Goal: Task Accomplishment & Management: Manage account settings

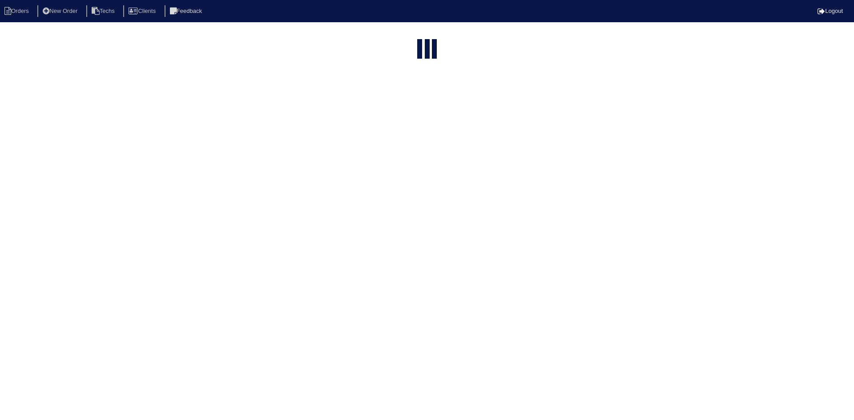
select select "15"
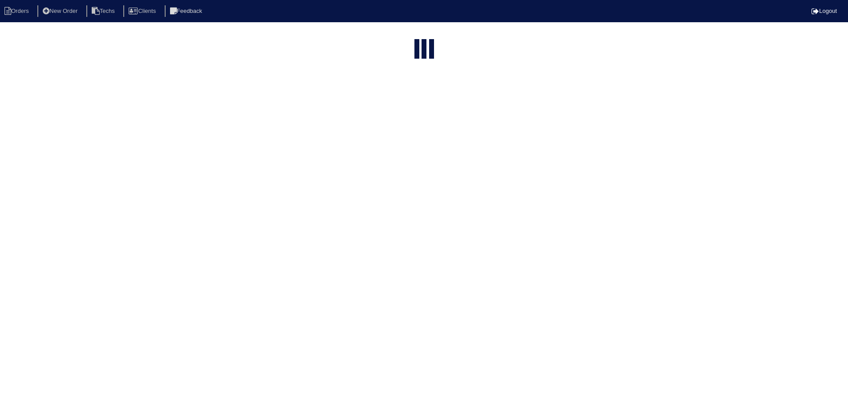
select select "field complete"
select select "need to quote"
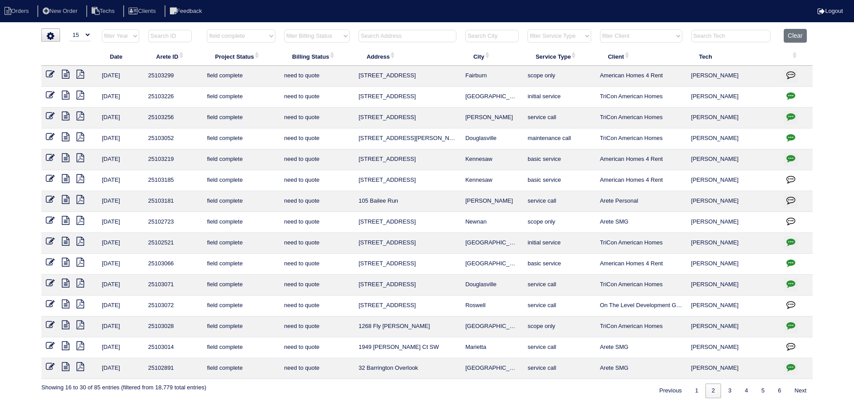
click at [790, 72] on icon "button" at bounding box center [791, 74] width 9 height 9
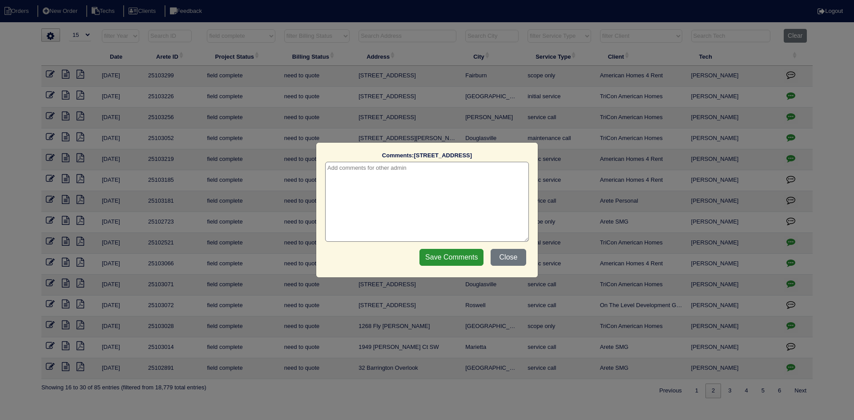
click at [363, 170] on textarea at bounding box center [427, 202] width 204 height 80
type textarea "9/11/25 - Texted Payton to review quote and confirm accurate for quoting - rk"
click at [437, 260] on input "Save Comments" at bounding box center [452, 257] width 64 height 17
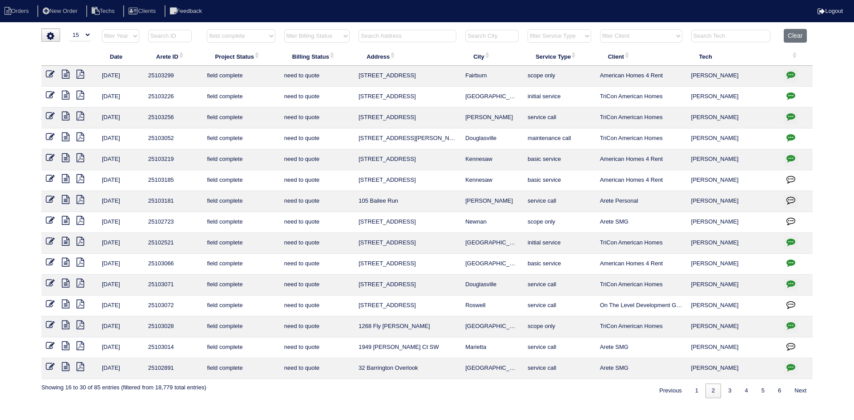
click at [376, 39] on input "text" at bounding box center [408, 36] width 98 height 12
type input "21789"
select select "field complete"
select select "need to quote"
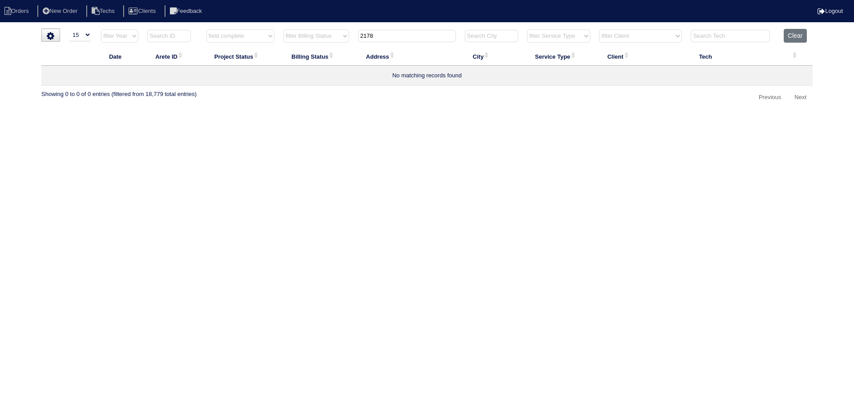
type input "2178"
select select "field complete"
select select "need to quote"
type input "2178"
click at [795, 36] on button "Clear" at bounding box center [795, 36] width 23 height 14
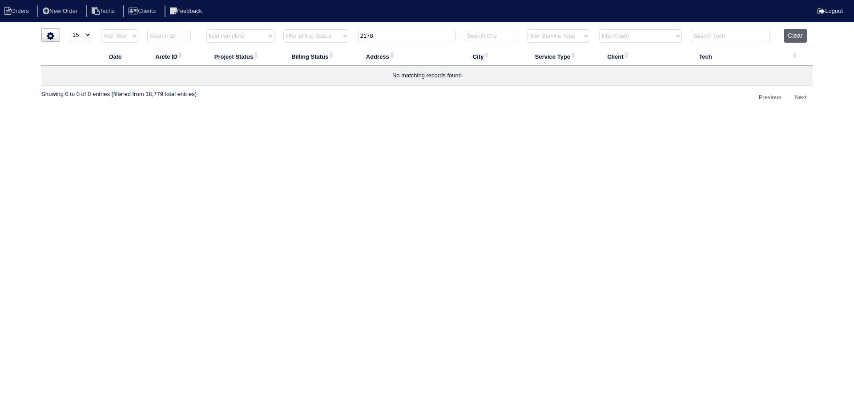
select select
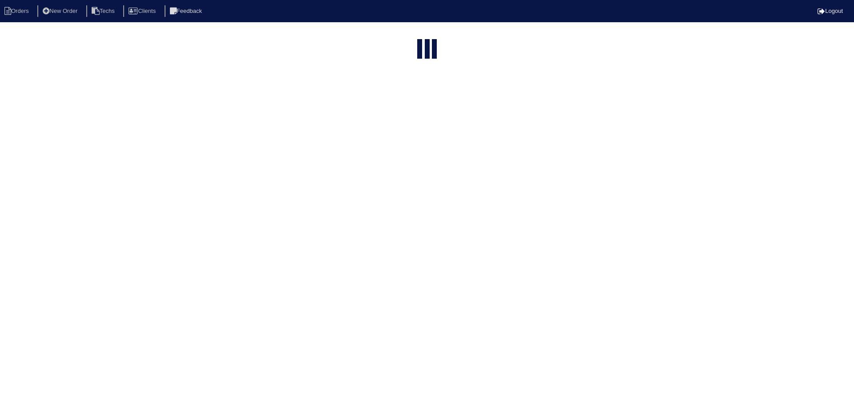
select select "15"
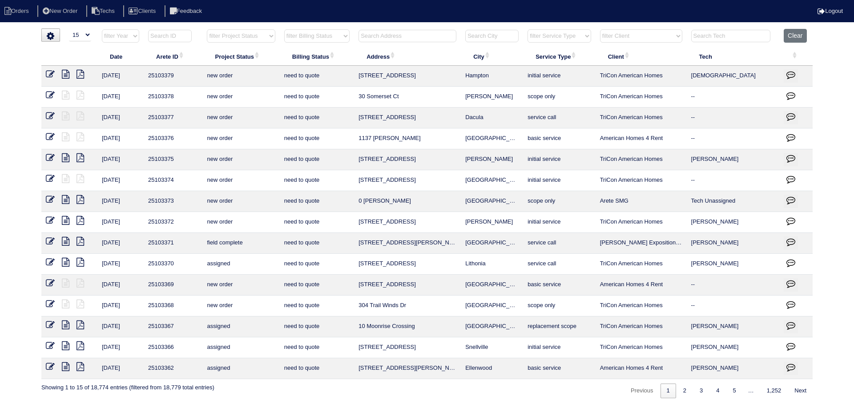
click at [394, 36] on input "text" at bounding box center [408, 36] width 98 height 12
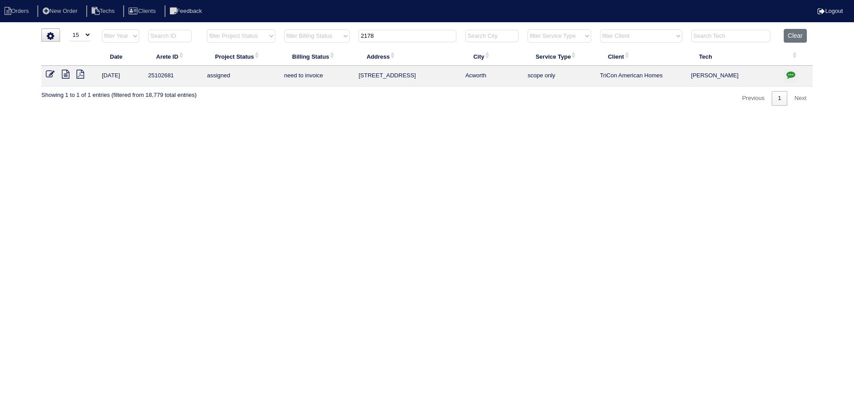
type input "2178"
click at [793, 72] on icon "button" at bounding box center [791, 74] width 9 height 9
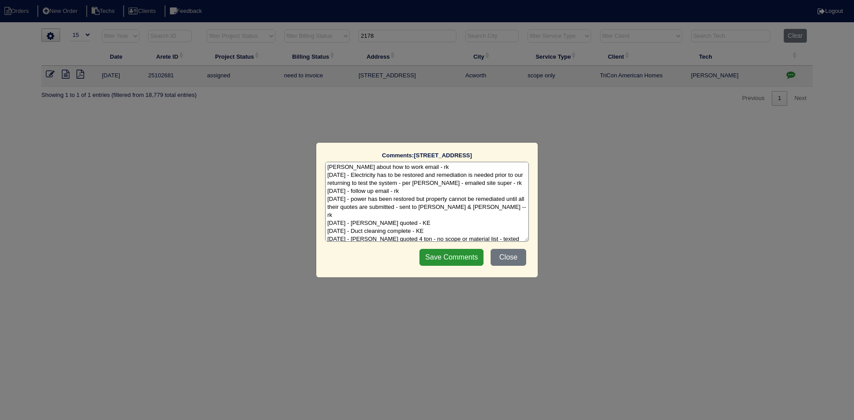
scroll to position [12, 0]
click at [444, 234] on textarea "7/25/25 - no electricity - also the whole lower level is covered in mold - talk…" at bounding box center [427, 202] width 204 height 80
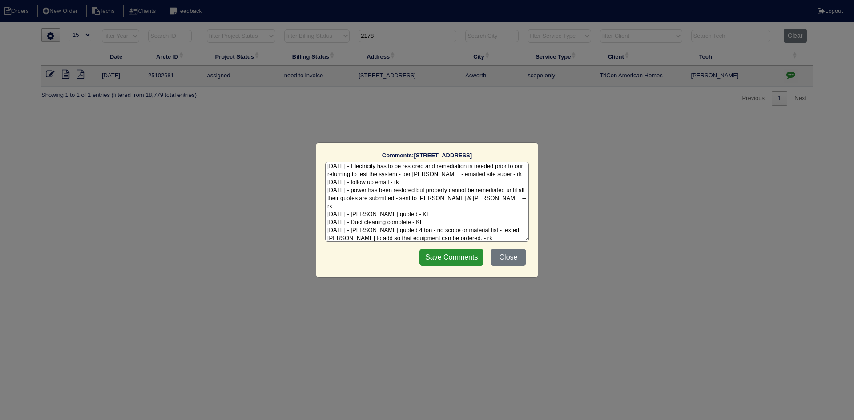
scroll to position [26, 0]
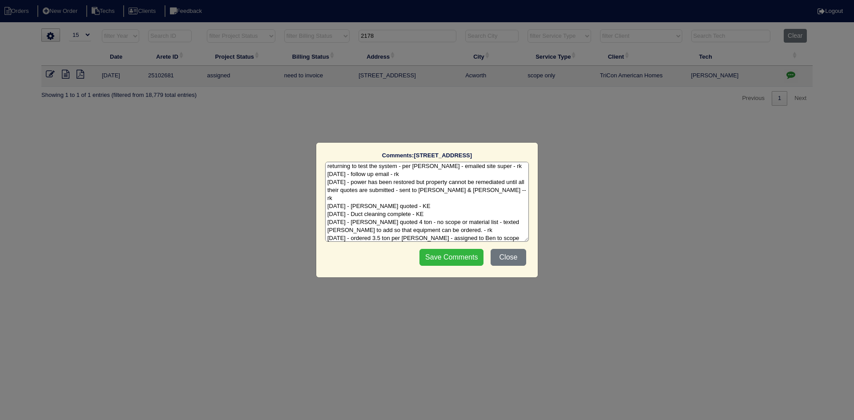
type textarea "7/25/25 - no electricity - also the whole lower level is covered in mold - talk…"
click at [451, 257] on input "Save Comments" at bounding box center [452, 257] width 64 height 17
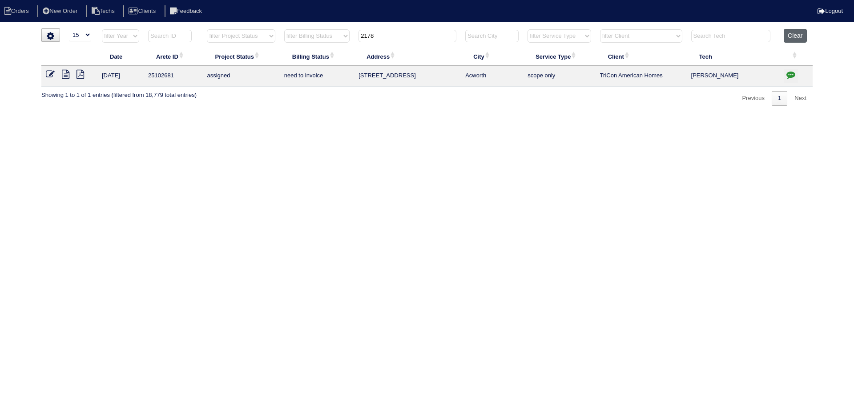
click at [794, 35] on button "Clear" at bounding box center [795, 36] width 23 height 14
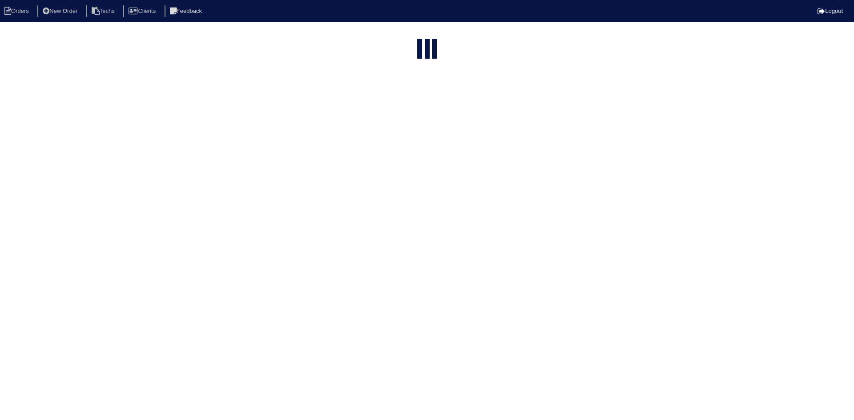
select select "15"
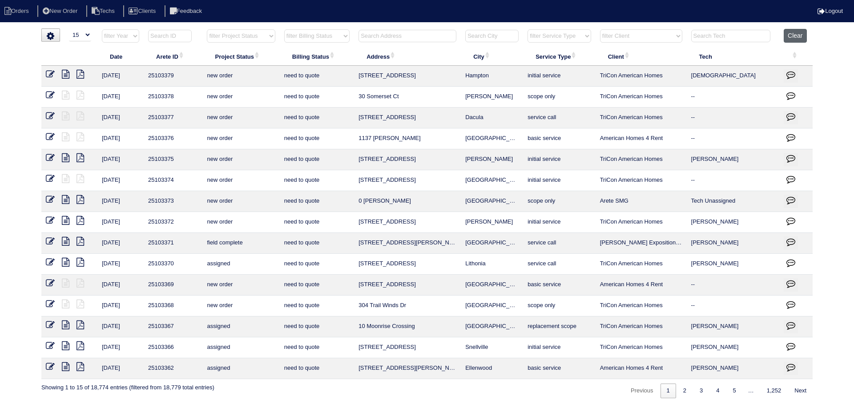
click at [794, 33] on button "Clear" at bounding box center [795, 36] width 23 height 14
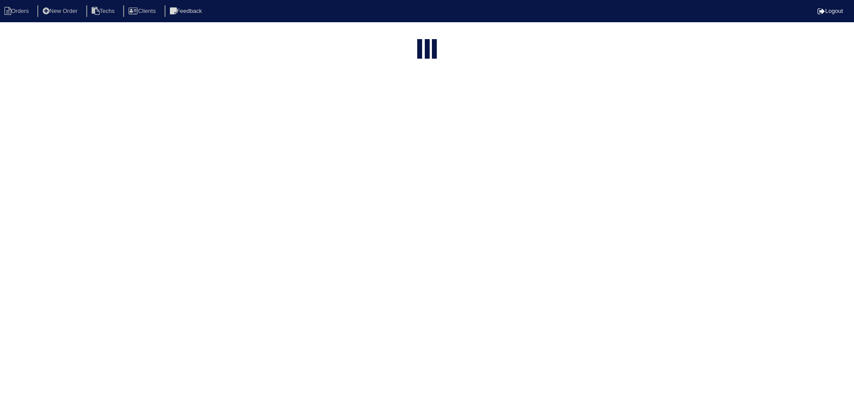
select select "15"
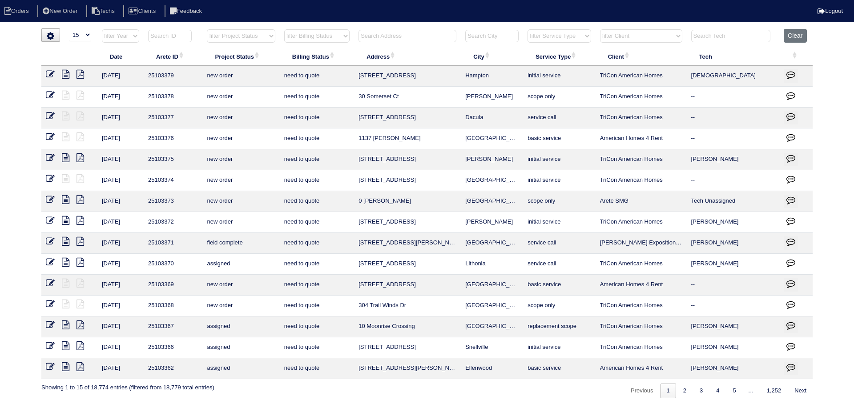
click at [264, 34] on select "filter Project Status -- Any Project Status -- new order assigned in progress f…" at bounding box center [241, 35] width 68 height 13
click at [207, 29] on select "filter Project Status -- Any Project Status -- new order assigned in progress f…" at bounding box center [241, 35] width 68 height 13
select select "assigned"
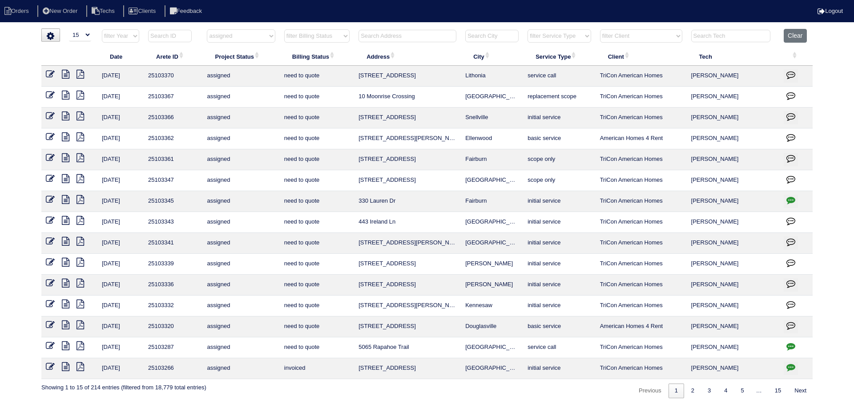
click at [790, 367] on icon "button" at bounding box center [791, 367] width 9 height 9
type textarea "9/9/25 - room for bypass? need to ask Payton rk - texted Payton - rk 9/9/25 Add…"
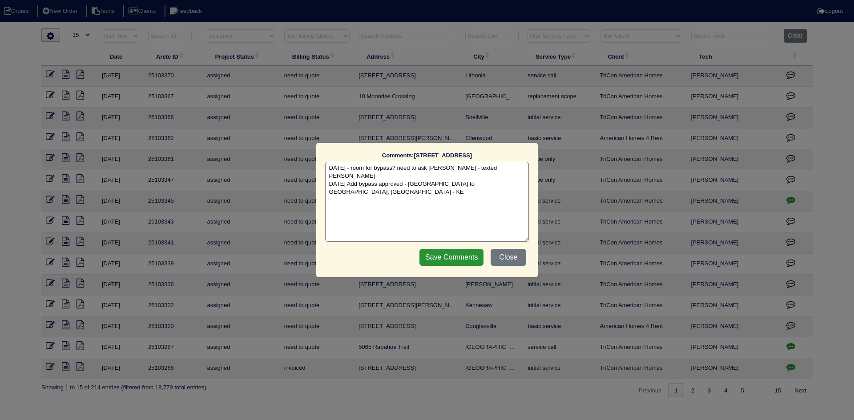
click at [515, 259] on button "Close" at bounding box center [509, 257] width 36 height 17
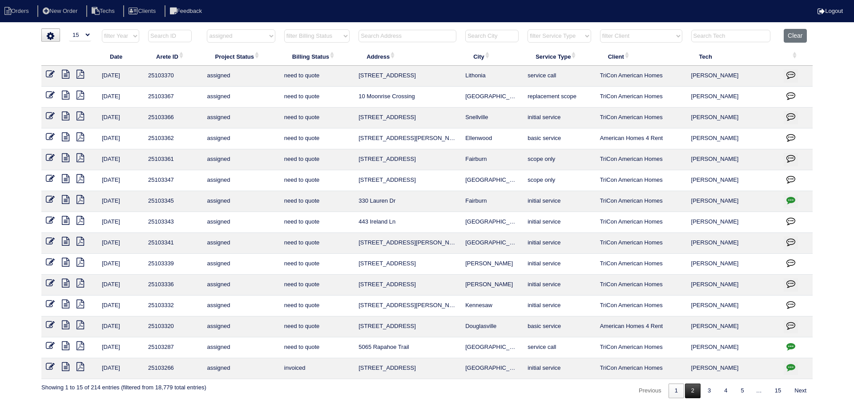
click at [691, 393] on link "2" at bounding box center [693, 391] width 16 height 15
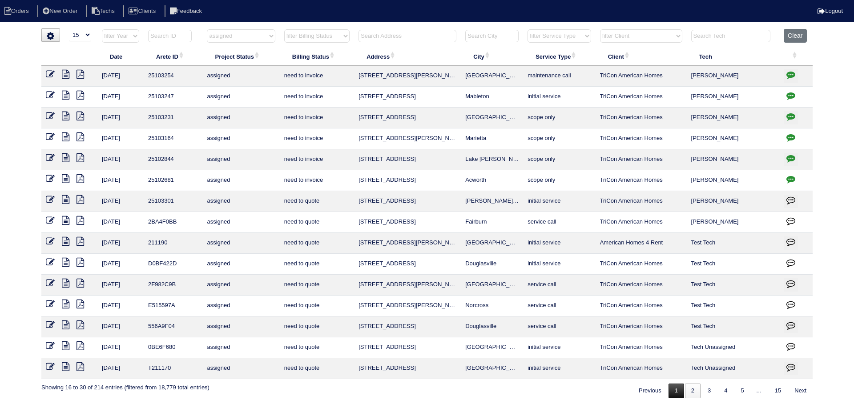
click at [673, 391] on link "1" at bounding box center [677, 391] width 16 height 15
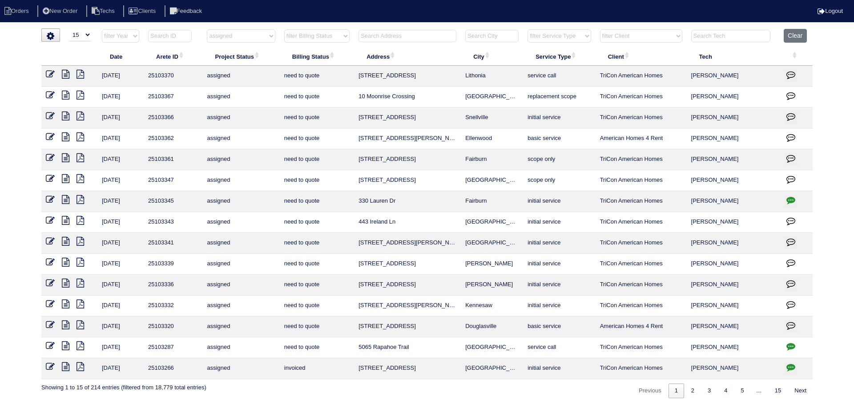
click at [267, 32] on select "filter Project Status -- Any Project Status -- new order assigned in progress f…" at bounding box center [241, 35] width 68 height 13
click at [207, 29] on select "filter Project Status -- Any Project Status -- new order assigned in progress f…" at bounding box center [241, 35] width 68 height 13
select select "field complete"
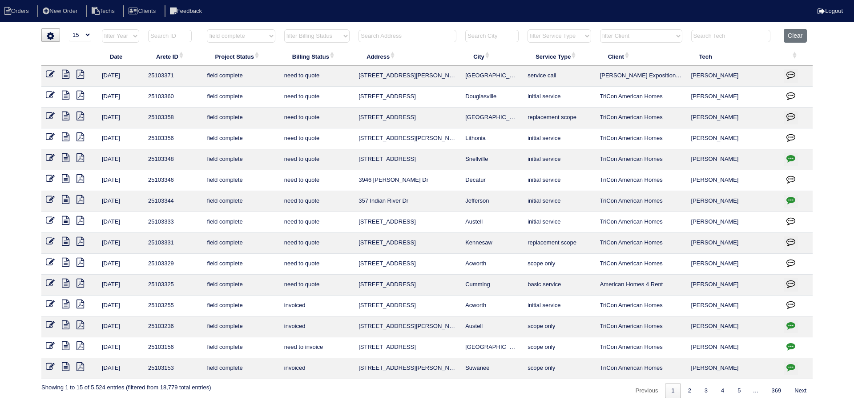
click at [337, 34] on select "filter Billing Status -- Any Billing Status -- need to quote quoted need to inv…" at bounding box center [316, 35] width 65 height 13
select select "need to quote"
click at [284, 29] on select "filter Billing Status -- Any Billing Status -- need to quote quoted need to inv…" at bounding box center [316, 35] width 65 height 13
select select "field complete"
select select "need to quote"
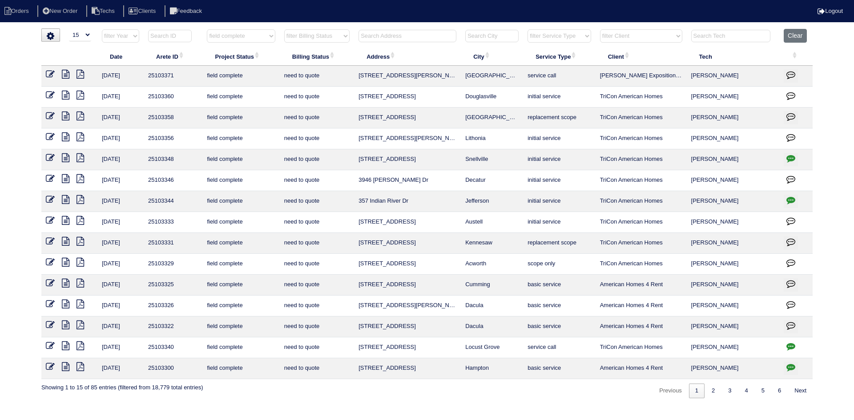
click at [406, 34] on input "text" at bounding box center [408, 36] width 98 height 12
type input "73"
select select "field complete"
select select "need to quote"
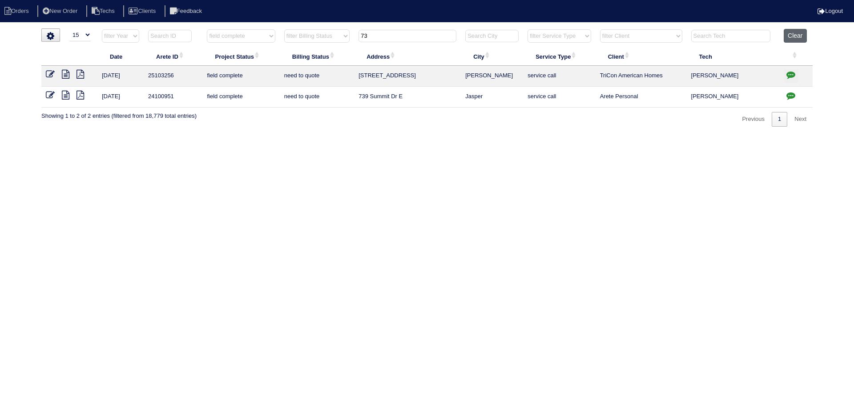
type input "73"
click at [797, 33] on button "Clear" at bounding box center [795, 36] width 23 height 14
select select
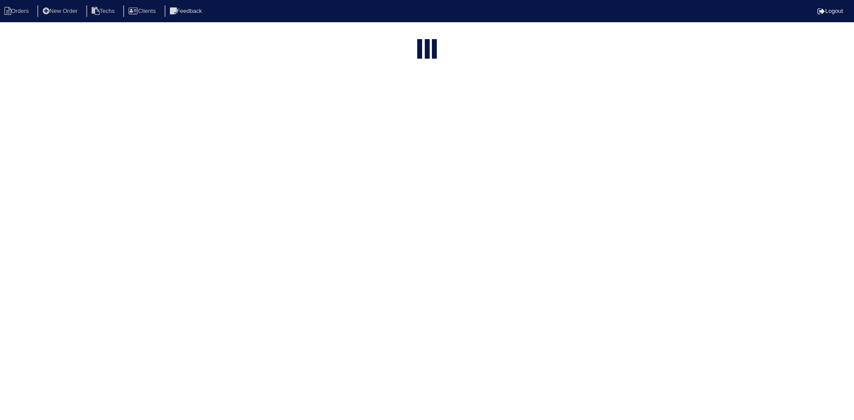
select select "15"
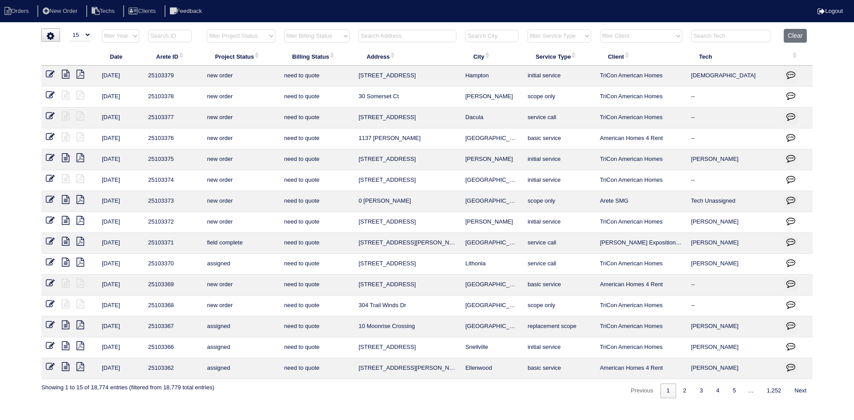
click at [392, 34] on input "text" at bounding box center [408, 36] width 98 height 12
type input "73"
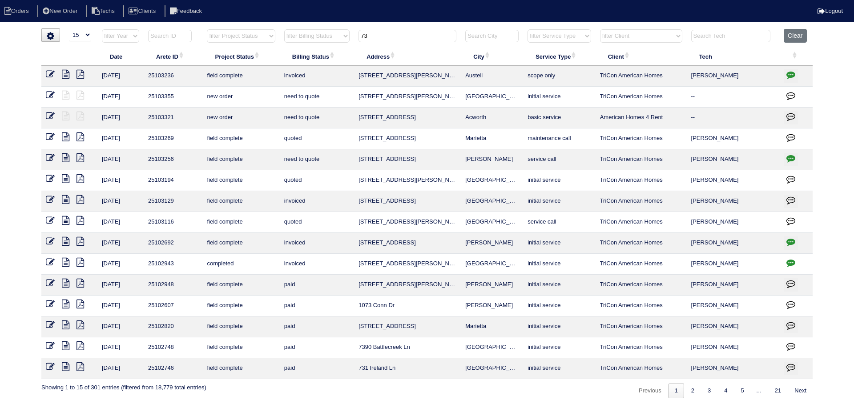
click at [392, 34] on input "73" at bounding box center [408, 36] width 98 height 12
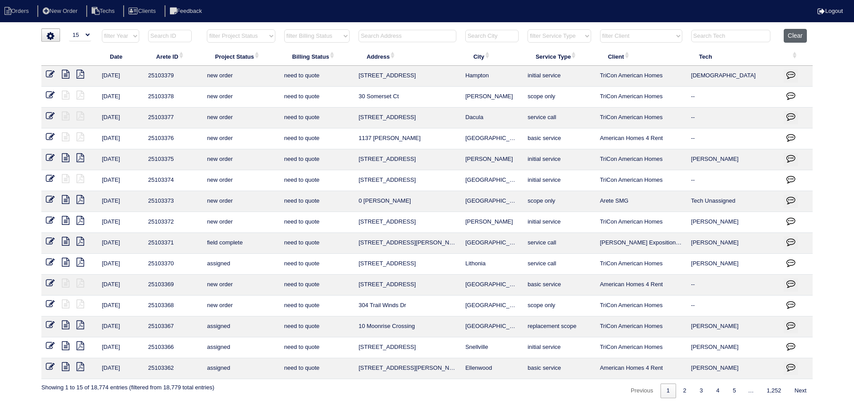
click at [798, 36] on button "Clear" at bounding box center [795, 36] width 23 height 14
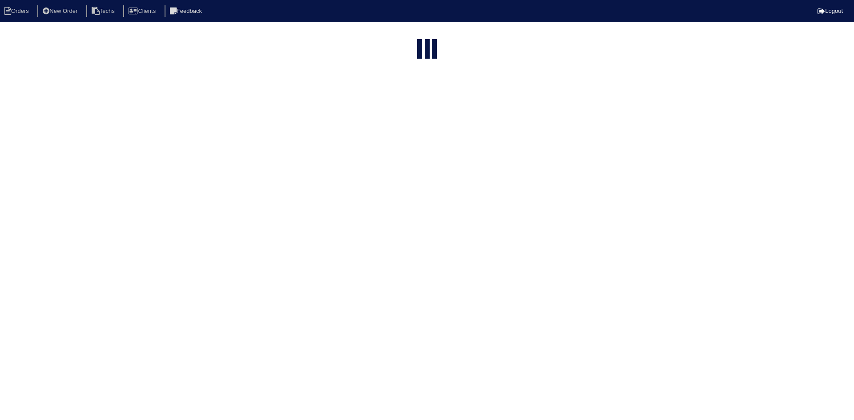
select select "15"
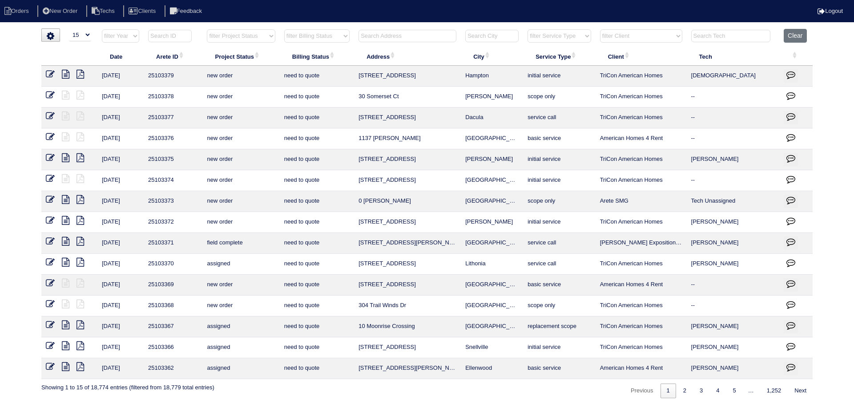
click at [246, 37] on select "filter Project Status -- Any Project Status -- new order assigned in progress f…" at bounding box center [241, 35] width 68 height 13
click at [207, 29] on select "filter Project Status -- Any Project Status -- new order assigned in progress f…" at bounding box center [241, 35] width 68 height 13
select select "field complete"
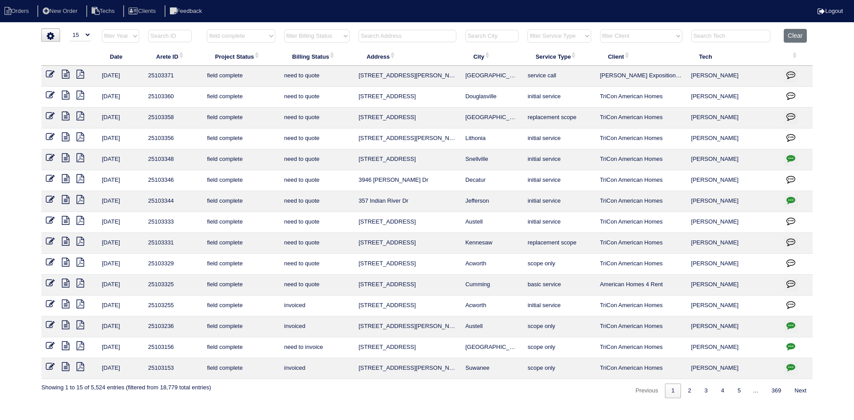
drag, startPoint x: 336, startPoint y: 37, endPoint x: 334, endPoint y: 42, distance: 5.8
click at [336, 37] on select "filter Billing Status -- Any Billing Status -- need to quote quoted need to inv…" at bounding box center [316, 35] width 65 height 13
select select "need to quote"
click at [284, 29] on select "filter Billing Status -- Any Billing Status -- need to quote quoted need to inv…" at bounding box center [316, 35] width 65 height 13
select select "field complete"
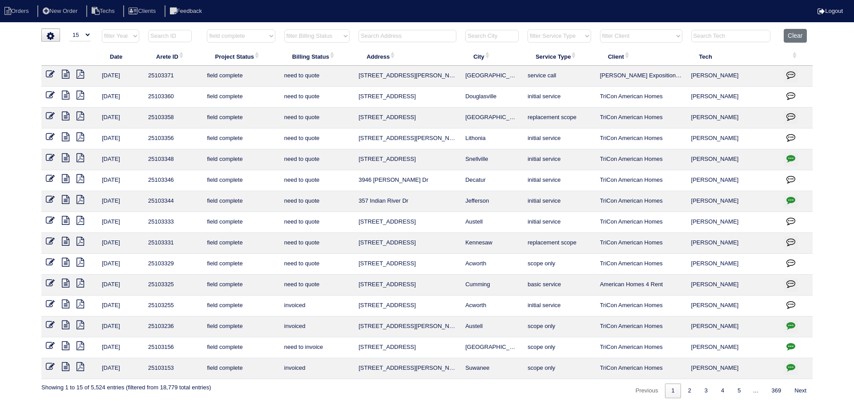
select select "need to quote"
click at [644, 31] on select "filter Client -- Any Client -- [PERSON_NAME] American Homes 4 Rent Arete Person…" at bounding box center [641, 35] width 82 height 13
select select "American Homes 4 Rent"
click at [601, 29] on select "filter Client -- Any Client -- [PERSON_NAME] American Homes 4 Rent Arete Person…" at bounding box center [641, 35] width 82 height 13
select select "field complete"
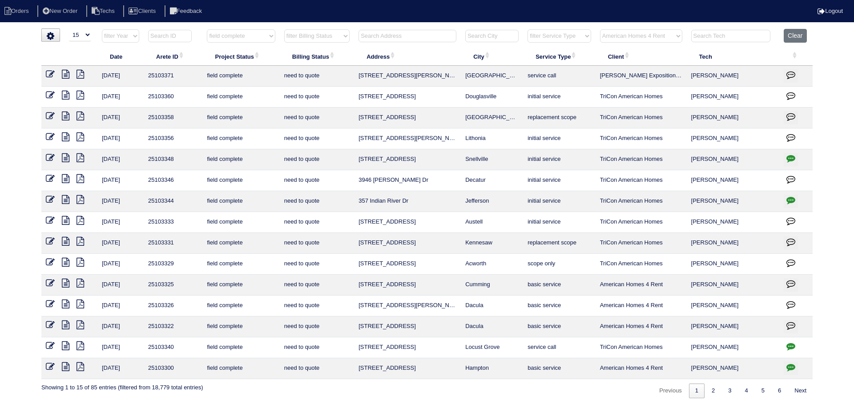
select select "need to quote"
select select "American Homes 4 Rent"
